Goal: Information Seeking & Learning: Learn about a topic

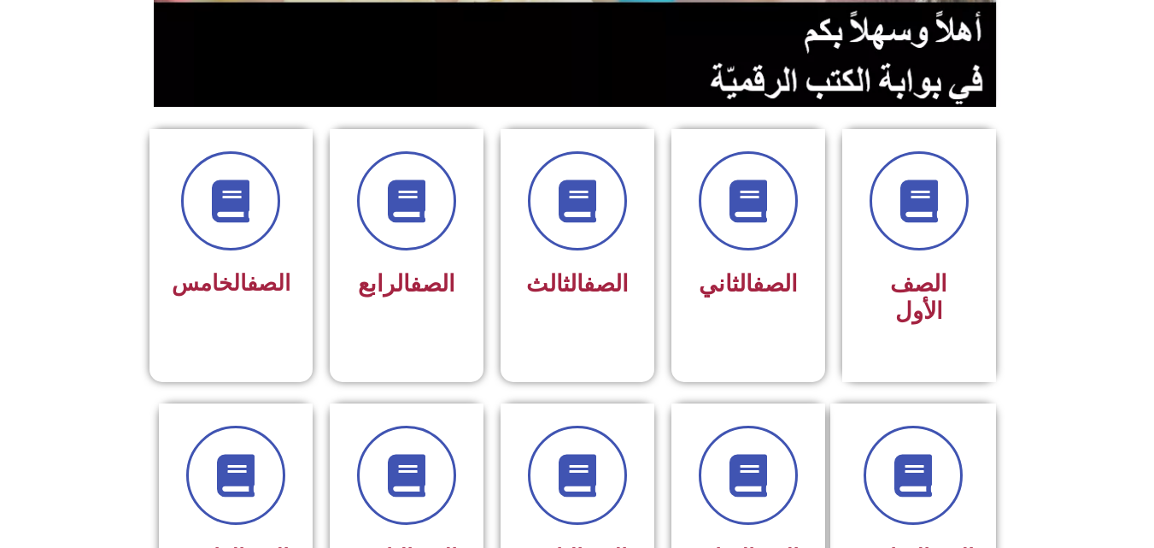
scroll to position [342, 0]
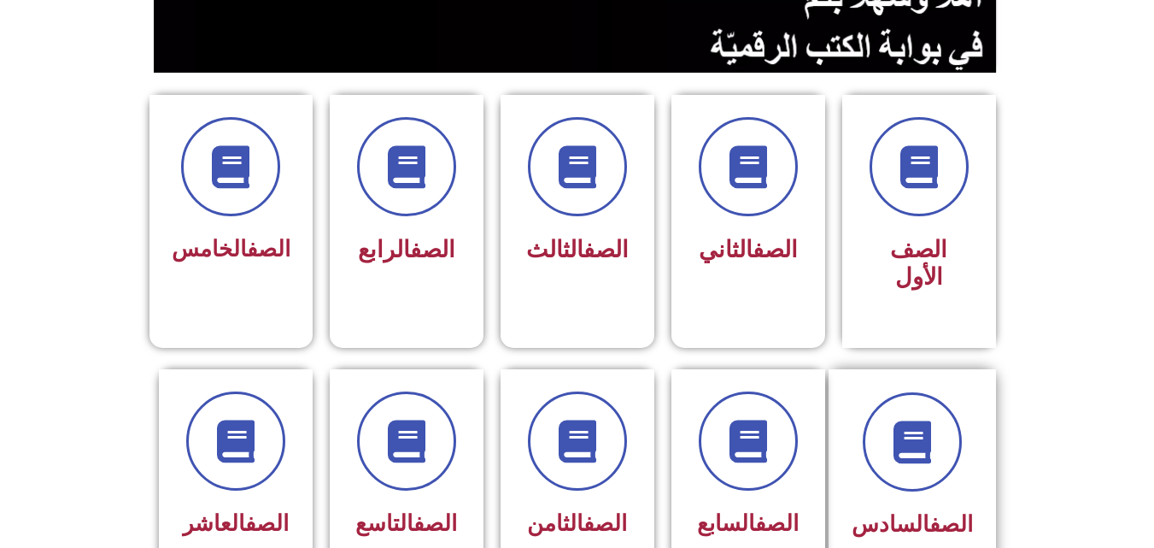
click at [969, 504] on div "الصف السادس" at bounding box center [912, 525] width 121 height 42
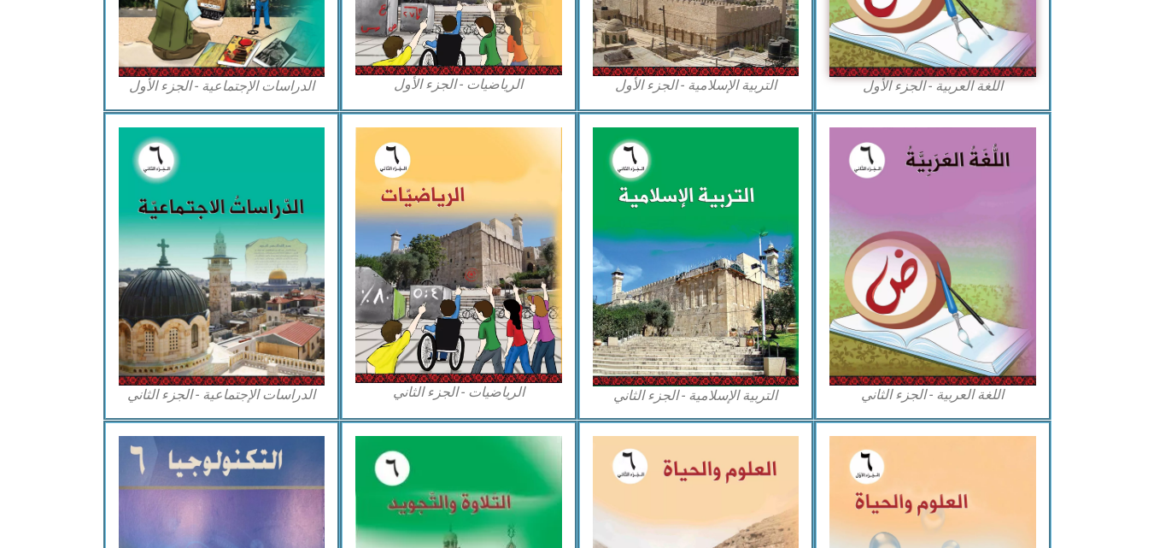
scroll to position [786, 0]
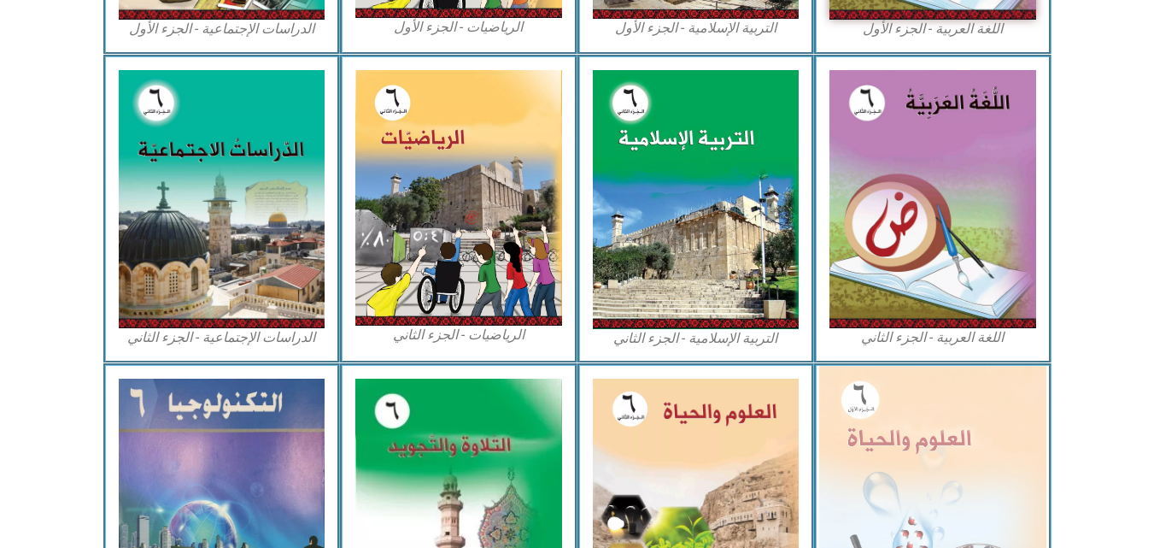
drag, startPoint x: 1159, startPoint y: 532, endPoint x: 847, endPoint y: 418, distance: 332.2
click at [847, 418] on img at bounding box center [932, 504] width 227 height 277
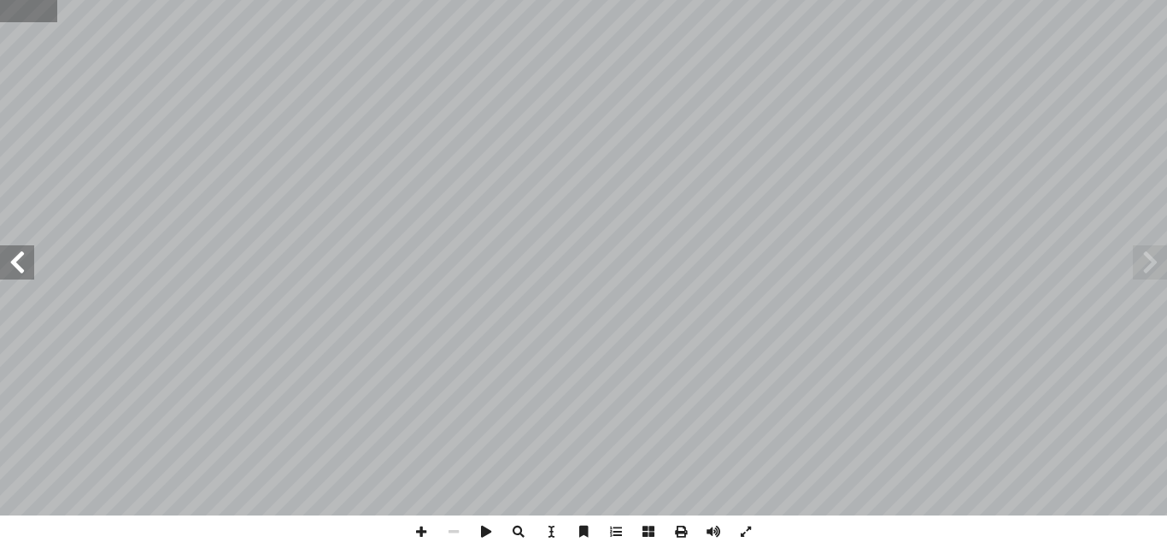
click at [21, 17] on input "text" at bounding box center [28, 11] width 56 height 22
type input "**"
click at [32, 257] on span at bounding box center [17, 262] width 34 height 34
click at [38, 259] on div "١٠ الحياة ُ عتبة :) نشاط (2 جيب: أ تي و� آ ل� � َ ص ّ لن � أ قر� أ � * روي ُ ك …" at bounding box center [583, 257] width 1167 height 515
click at [15, 250] on span at bounding box center [17, 262] width 34 height 34
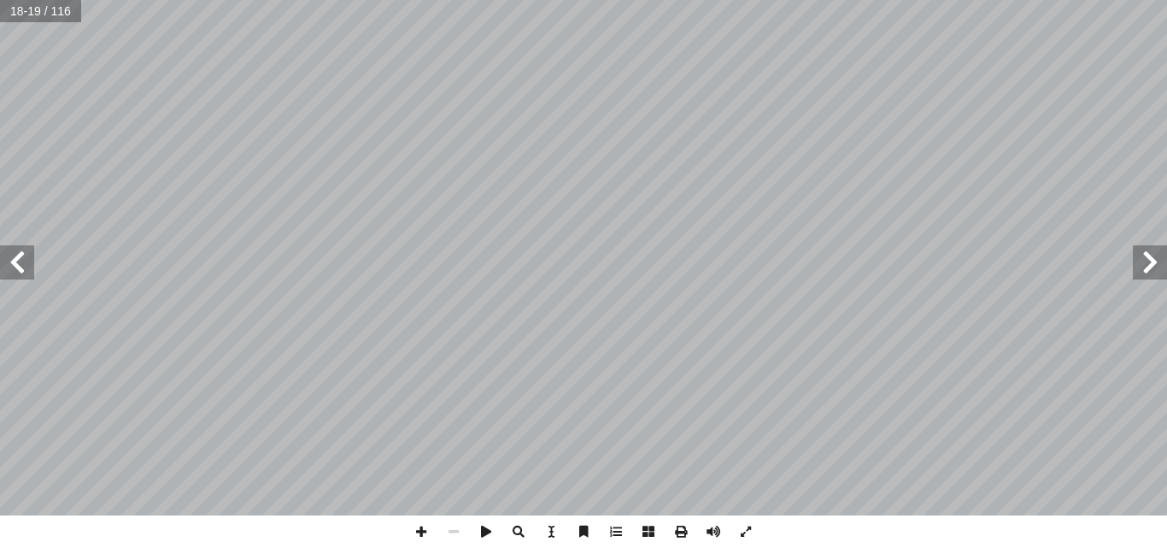
click at [1144, 265] on span at bounding box center [1150, 262] width 34 height 34
